Goal: Information Seeking & Learning: Learn about a topic

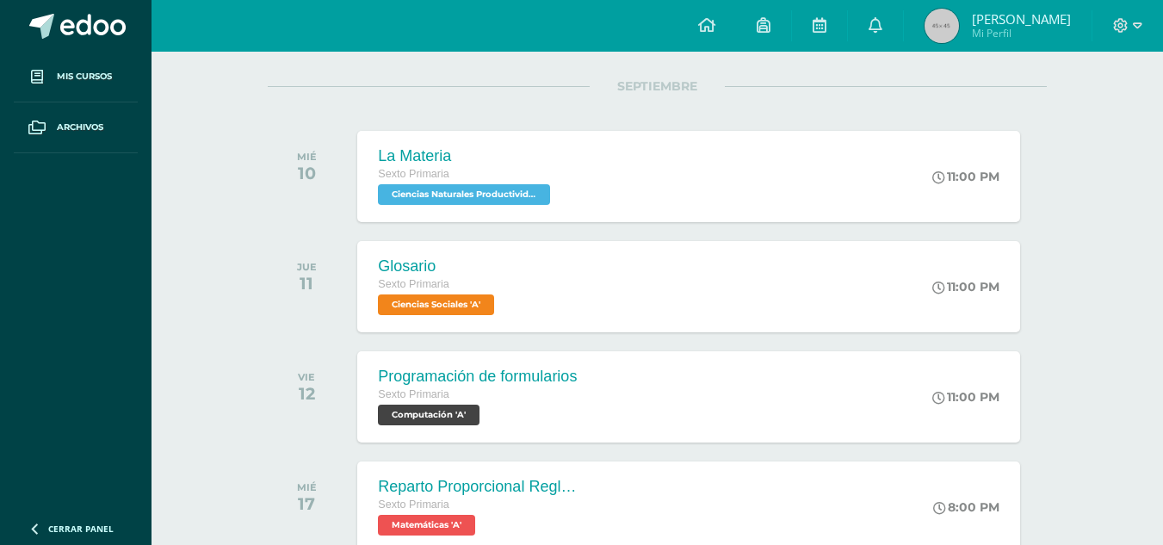
scroll to position [207, 0]
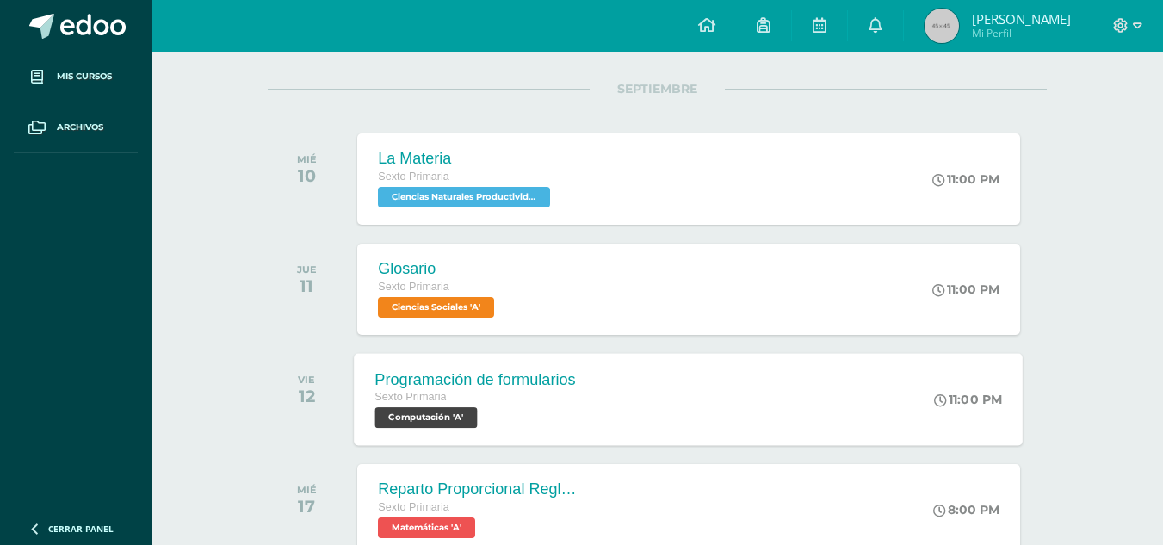
drag, startPoint x: 681, startPoint y: 374, endPoint x: 520, endPoint y: 387, distance: 161.6
click at [520, 387] on div "Programación de formularios" at bounding box center [475, 379] width 201 height 18
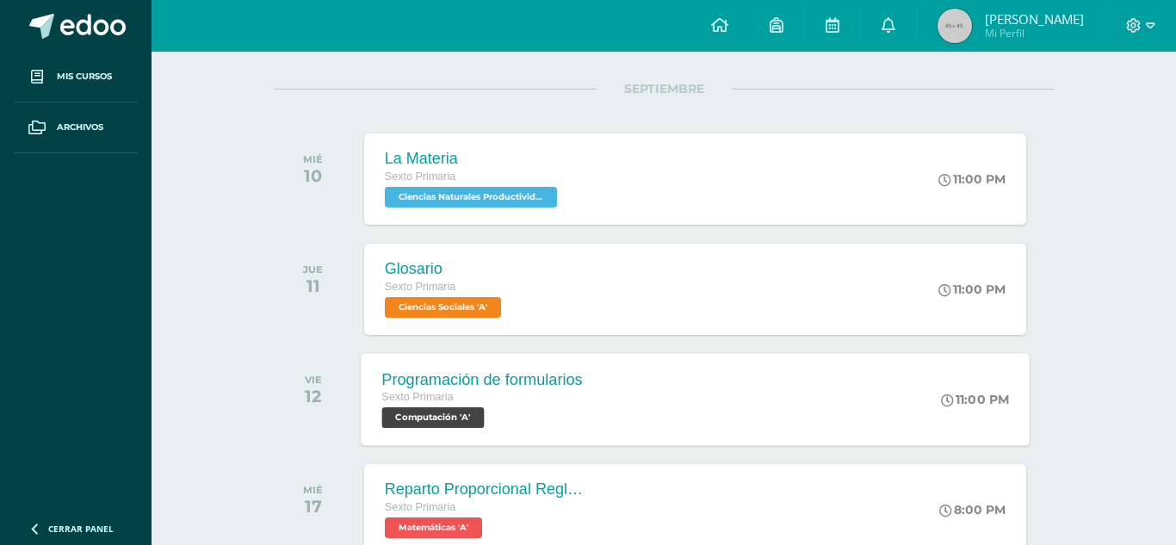
click at [520, 387] on div "Cargando contenido" at bounding box center [588, 315] width 620 height 149
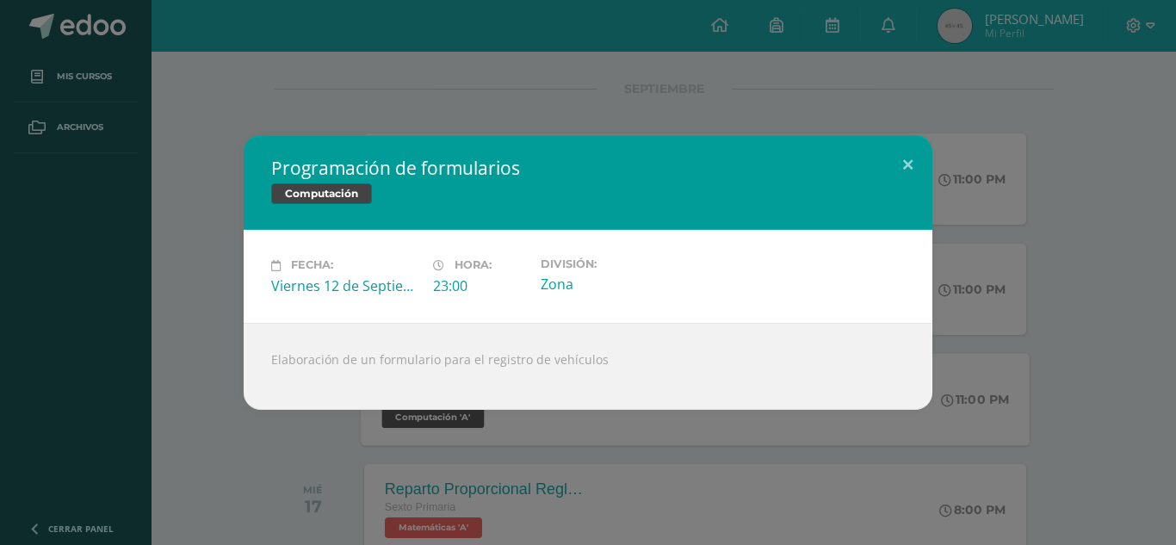
click at [471, 359] on div "Elaboración de un formulario para el registro de vehículos" at bounding box center [588, 366] width 689 height 87
drag, startPoint x: 471, startPoint y: 359, endPoint x: 681, endPoint y: 369, distance: 210.3
click at [681, 369] on div "Elaboración de un formulario para el registro de vehículos" at bounding box center [588, 366] width 689 height 87
click at [650, 353] on div "Elaboración de un formulario para el registro de vehículos" at bounding box center [588, 366] width 689 height 87
drag, startPoint x: 650, startPoint y: 353, endPoint x: 494, endPoint y: 162, distance: 246.6
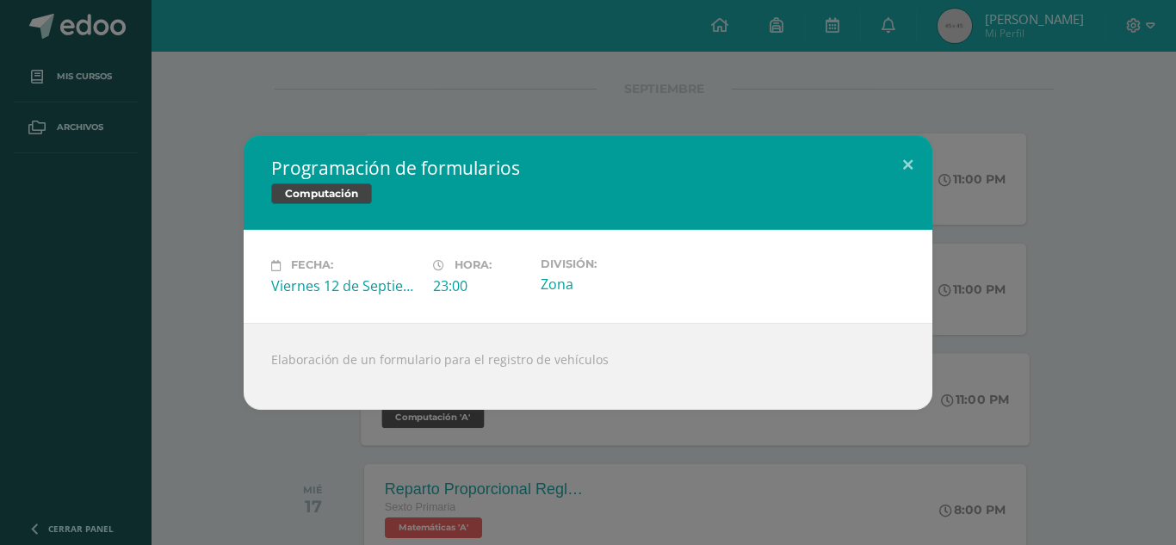
click at [494, 162] on h2 "Programación de formularios" at bounding box center [588, 168] width 634 height 24
click at [906, 158] on button at bounding box center [907, 164] width 49 height 59
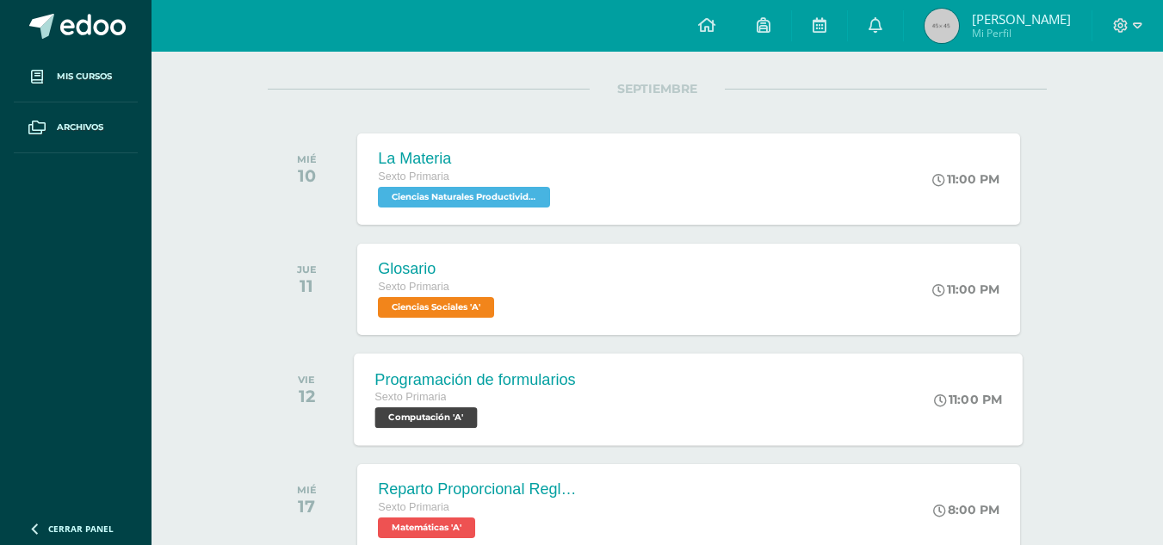
click at [653, 411] on div "Programación de formularios Sexto Primaria Computación 'A' 11:00 PM Programació…" at bounding box center [689, 399] width 669 height 92
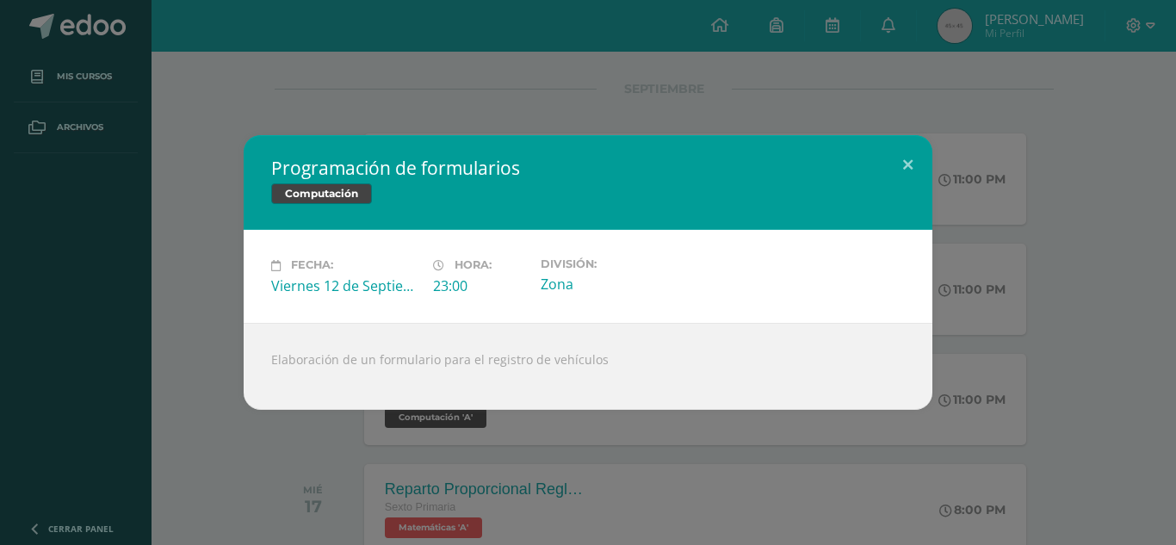
drag, startPoint x: 265, startPoint y: 353, endPoint x: 878, endPoint y: 329, distance: 613.4
click at [878, 329] on div "Elaboración de un formulario para el registro de vehículos" at bounding box center [588, 366] width 689 height 87
click at [796, 383] on div "Elaboración de un formulario para el registro de vehículos" at bounding box center [588, 366] width 689 height 87
click at [1162, 301] on div "Programación de formularios Computación Fecha: [DATE] Hora: 23:00 División:" at bounding box center [588, 272] width 1162 height 274
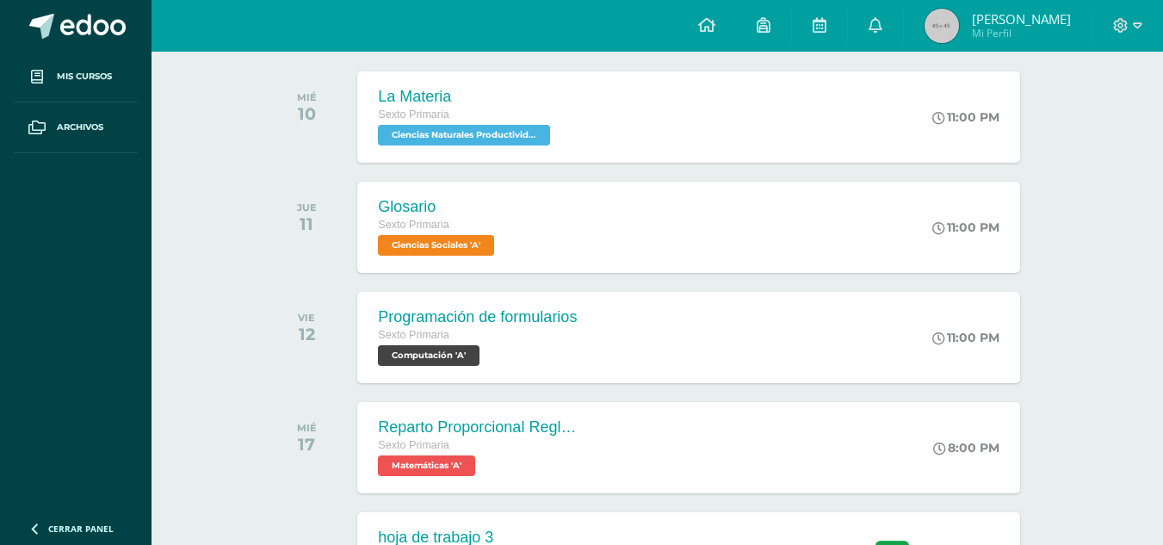
scroll to position [275, 0]
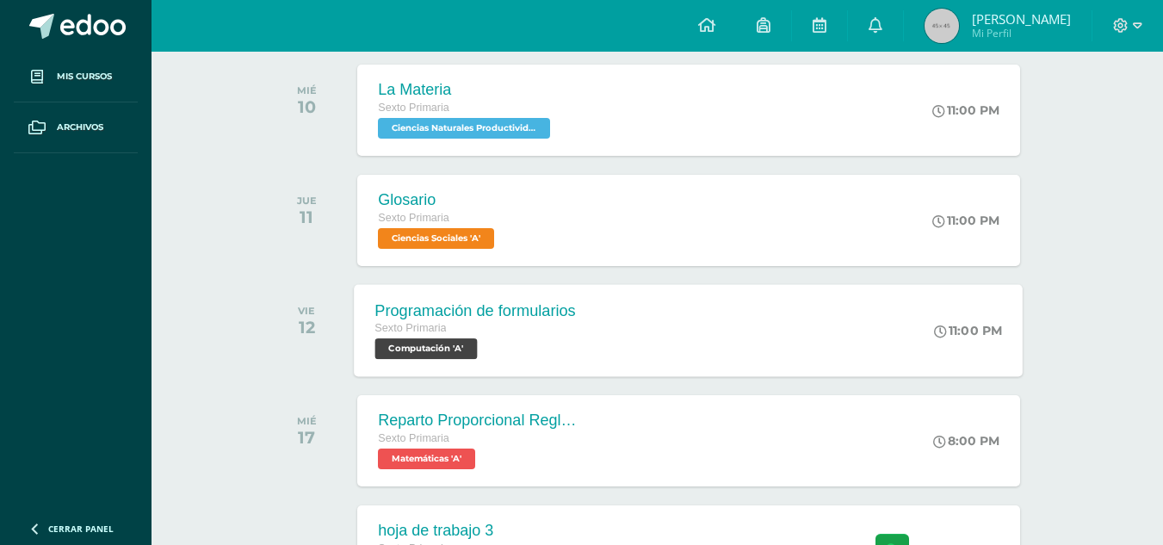
click at [852, 353] on div "Programación de formularios Sexto Primaria Computación 'A' 11:00 PM Programació…" at bounding box center [689, 330] width 669 height 92
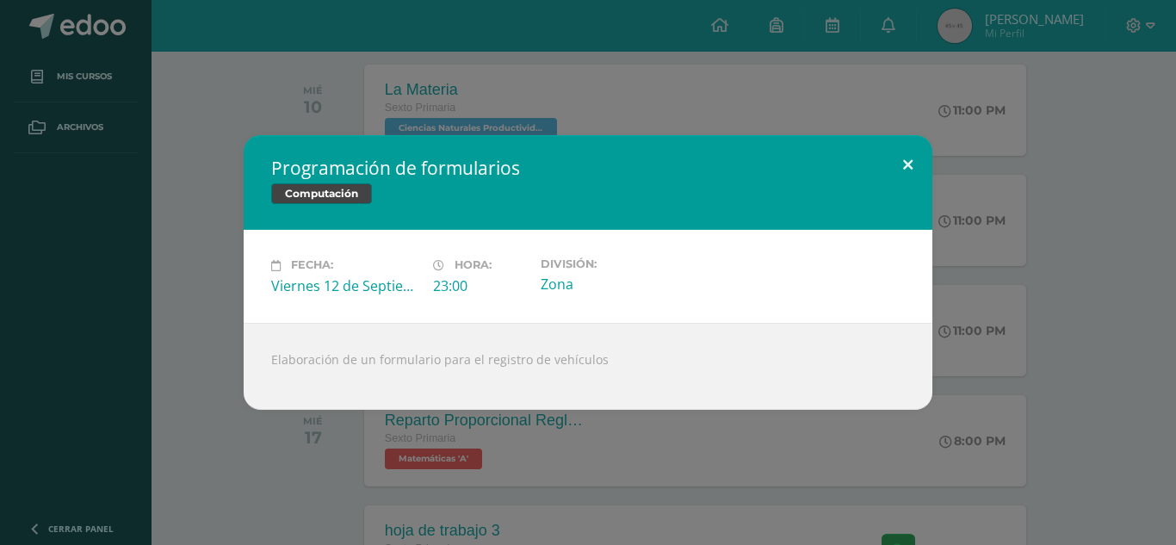
click at [906, 163] on button at bounding box center [907, 164] width 49 height 59
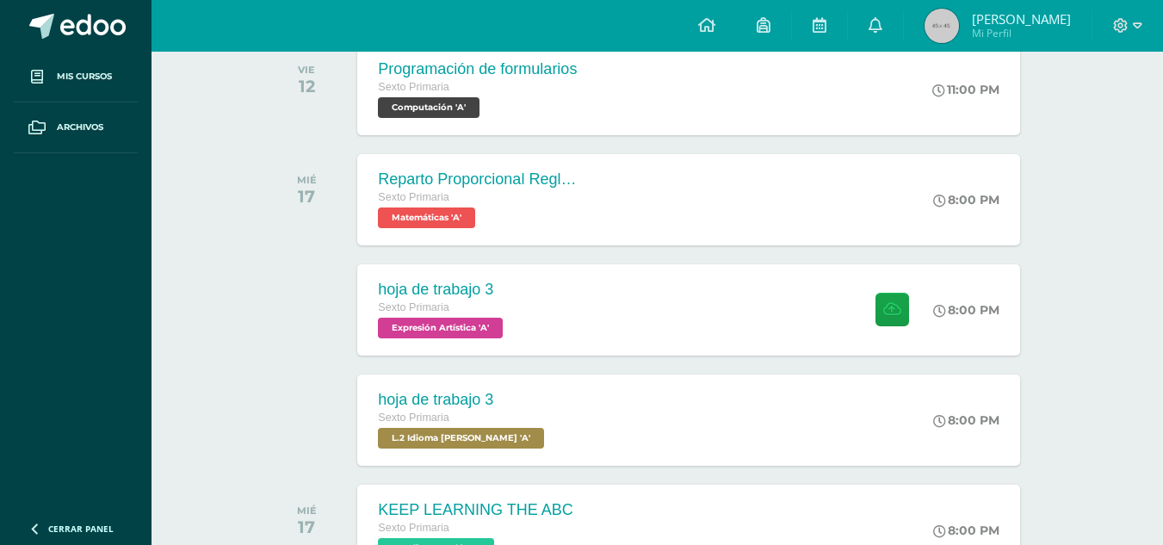
scroll to position [551, 0]
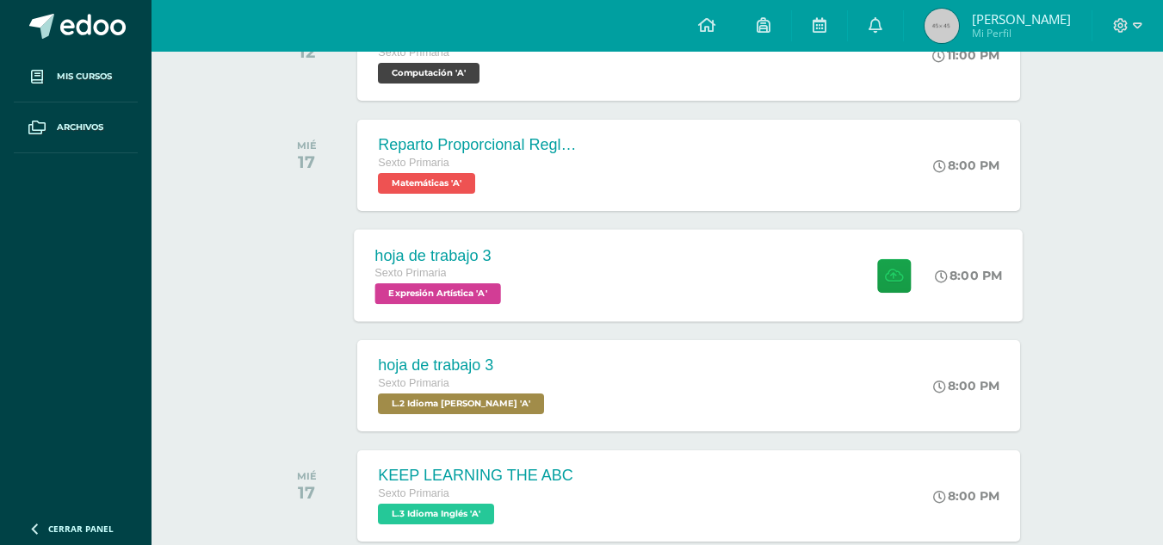
click at [609, 300] on div "hoja de trabajo 3 Sexto Primaria Expresión Artística 'A' 8:00 PM hoja de trabaj…" at bounding box center [689, 275] width 669 height 92
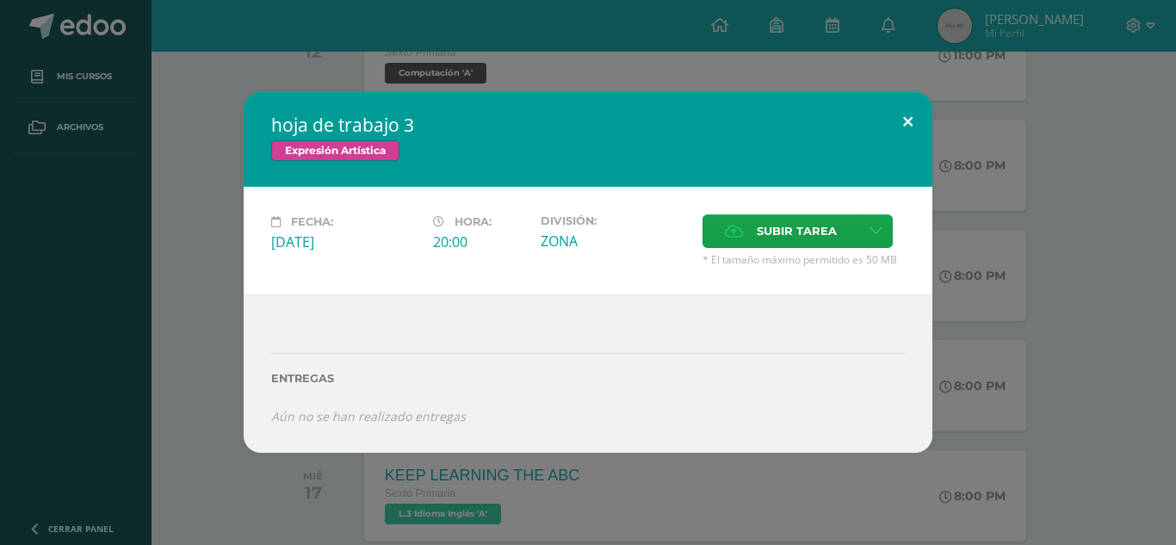
click at [906, 109] on button at bounding box center [907, 121] width 49 height 59
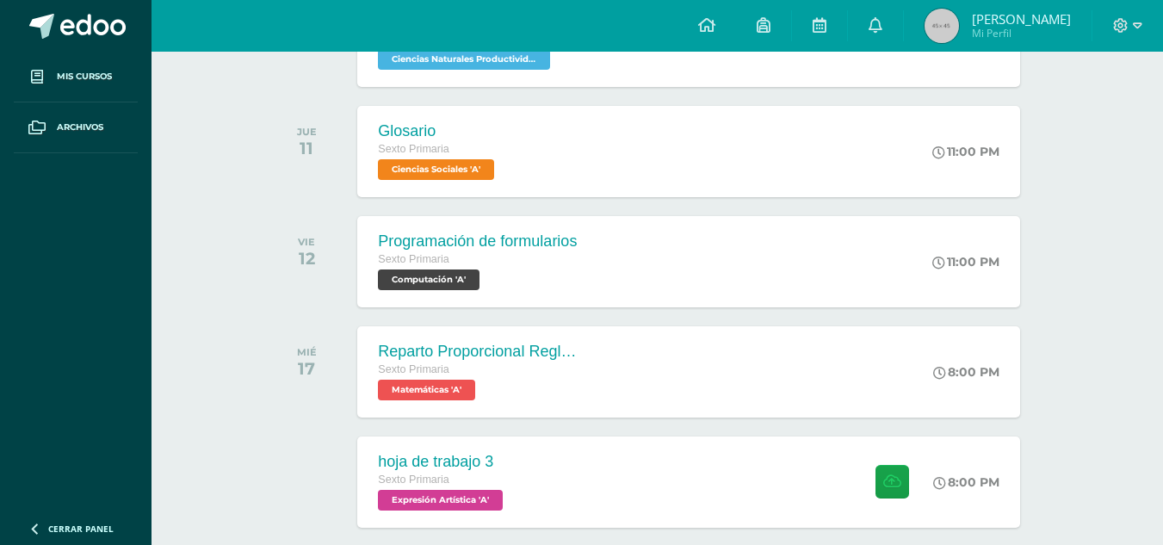
scroll to position [379, 0]
